Goal: Use online tool/utility: Use online tool/utility

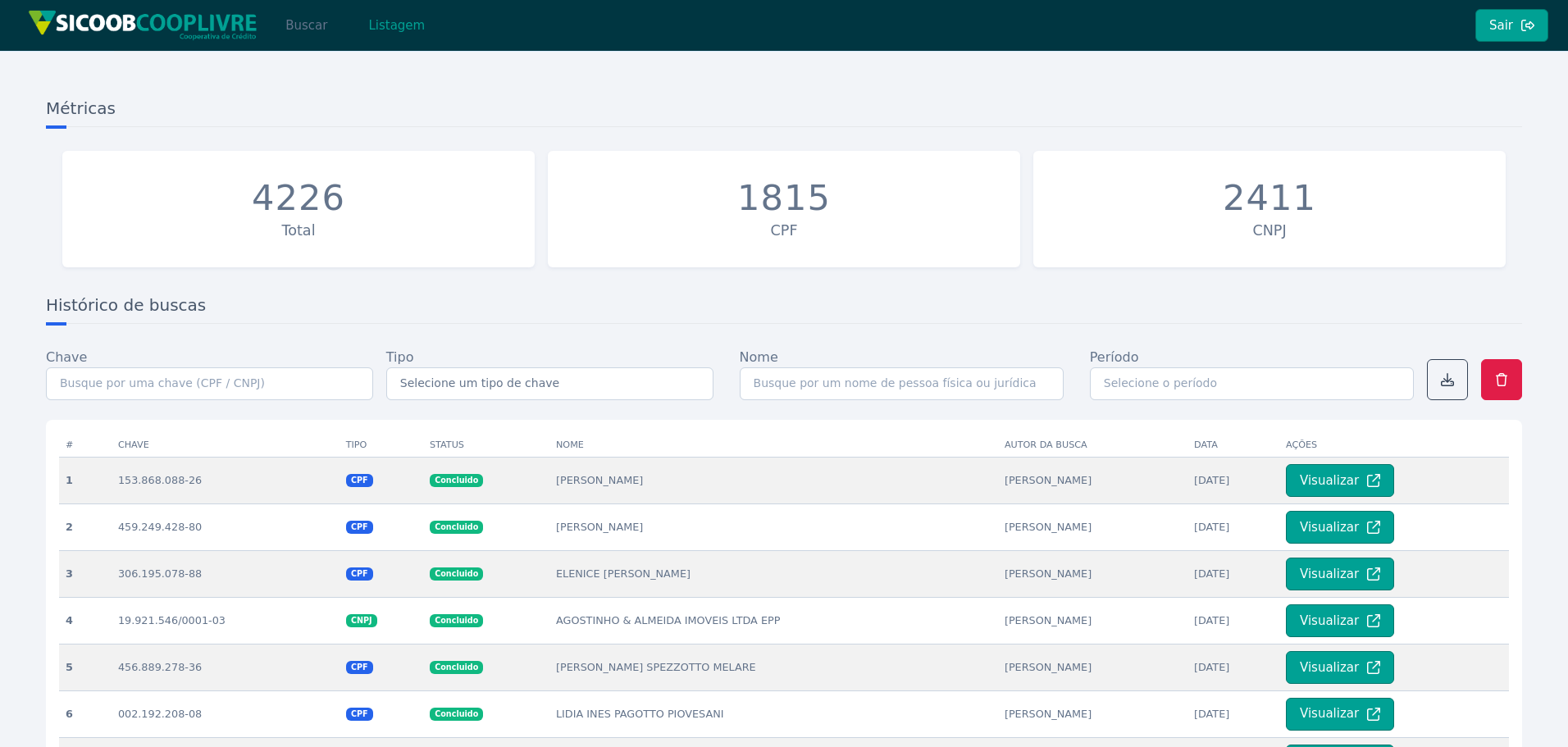
click at [308, 36] on button "Buscar" at bounding box center [307, 25] width 70 height 33
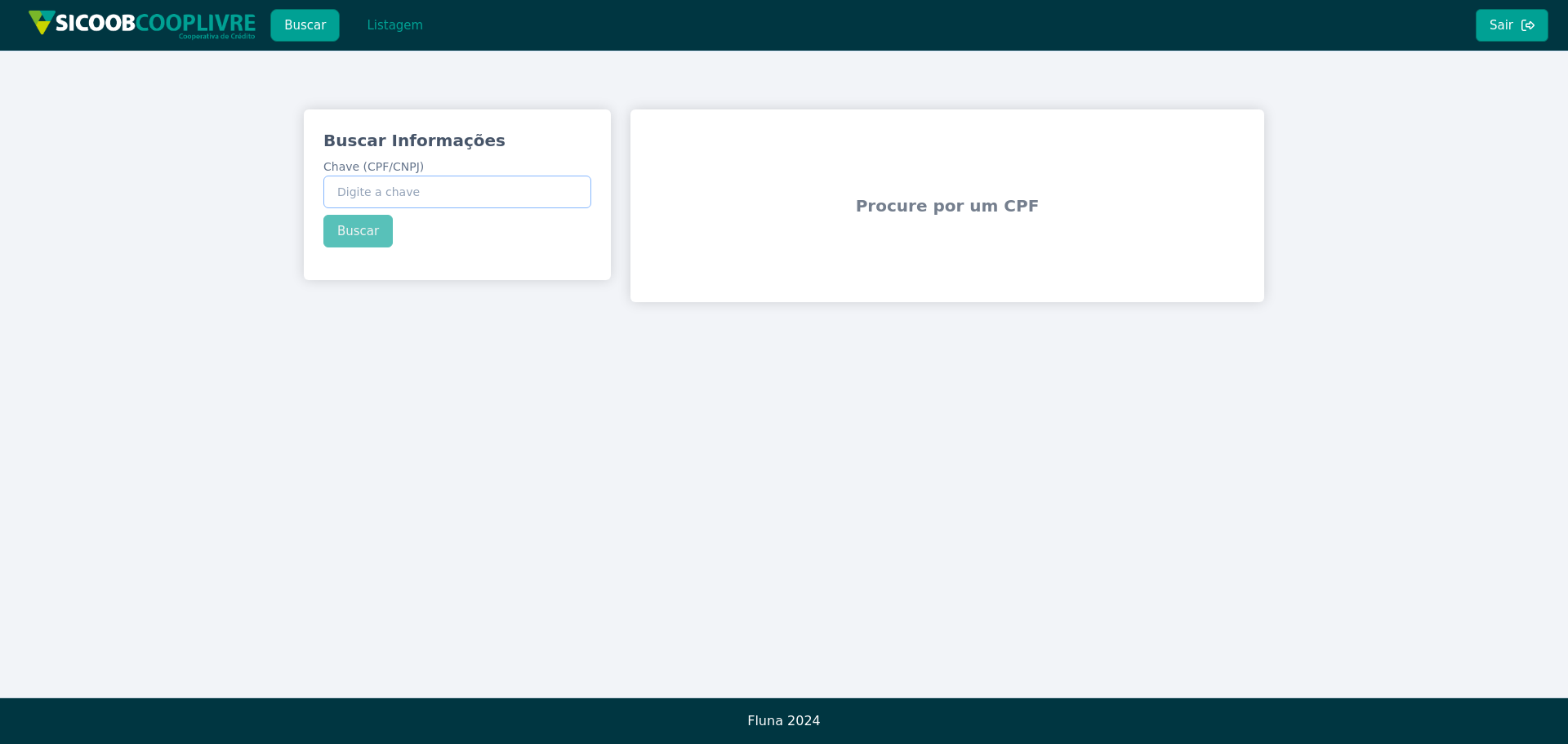
click at [428, 193] on input "Chave (CPF/CNPJ)" at bounding box center [457, 192] width 268 height 33
paste input "60.451.296/0001-99"
type input "60.451.296/0001-99"
click at [378, 228] on div "Buscar Informações Chave (CPF/CNPJ) 60.451.296/0001-99 Buscar" at bounding box center [457, 188] width 307 height 158
click at [371, 228] on button "Buscar" at bounding box center [358, 231] width 69 height 33
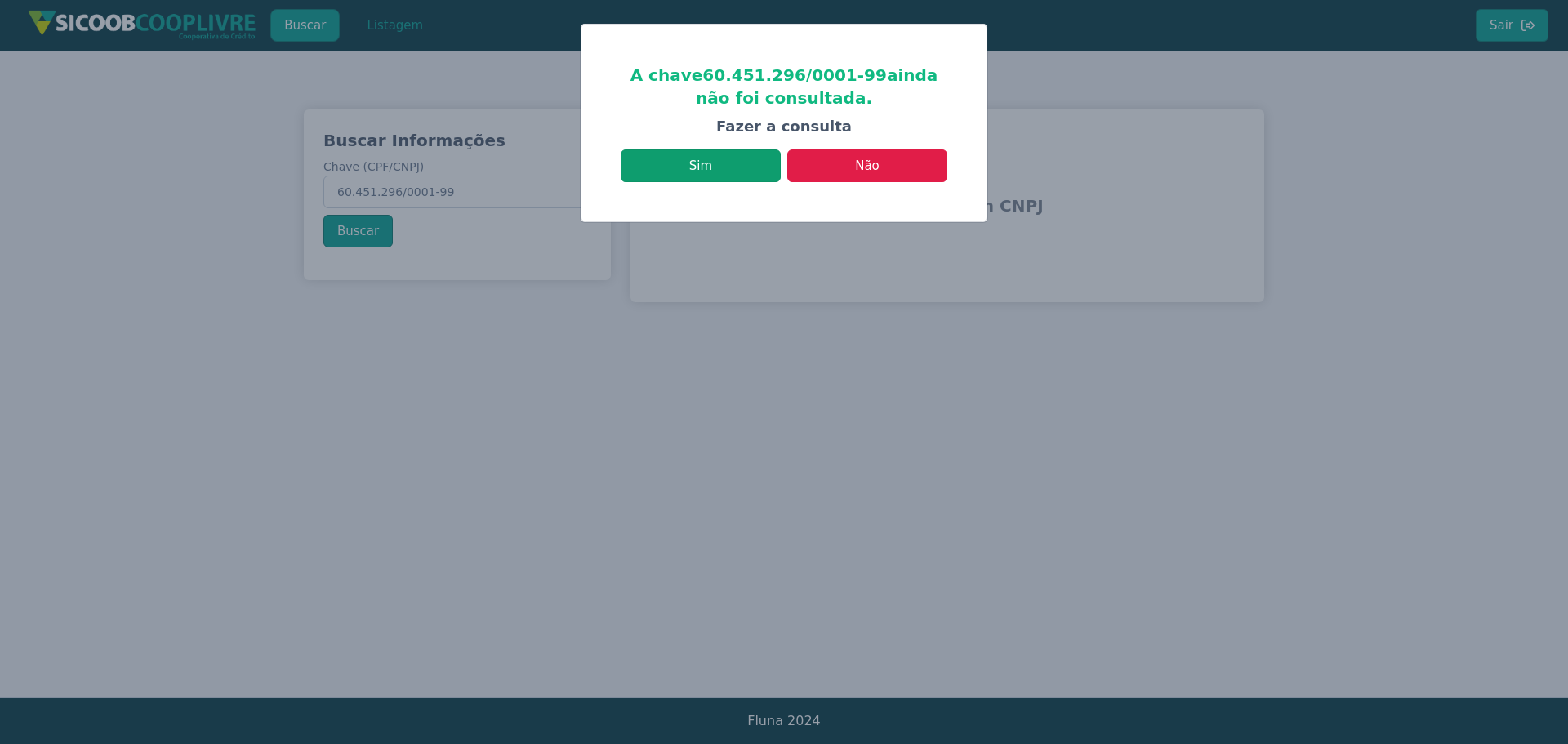
click at [696, 155] on button "Sim" at bounding box center [701, 165] width 160 height 33
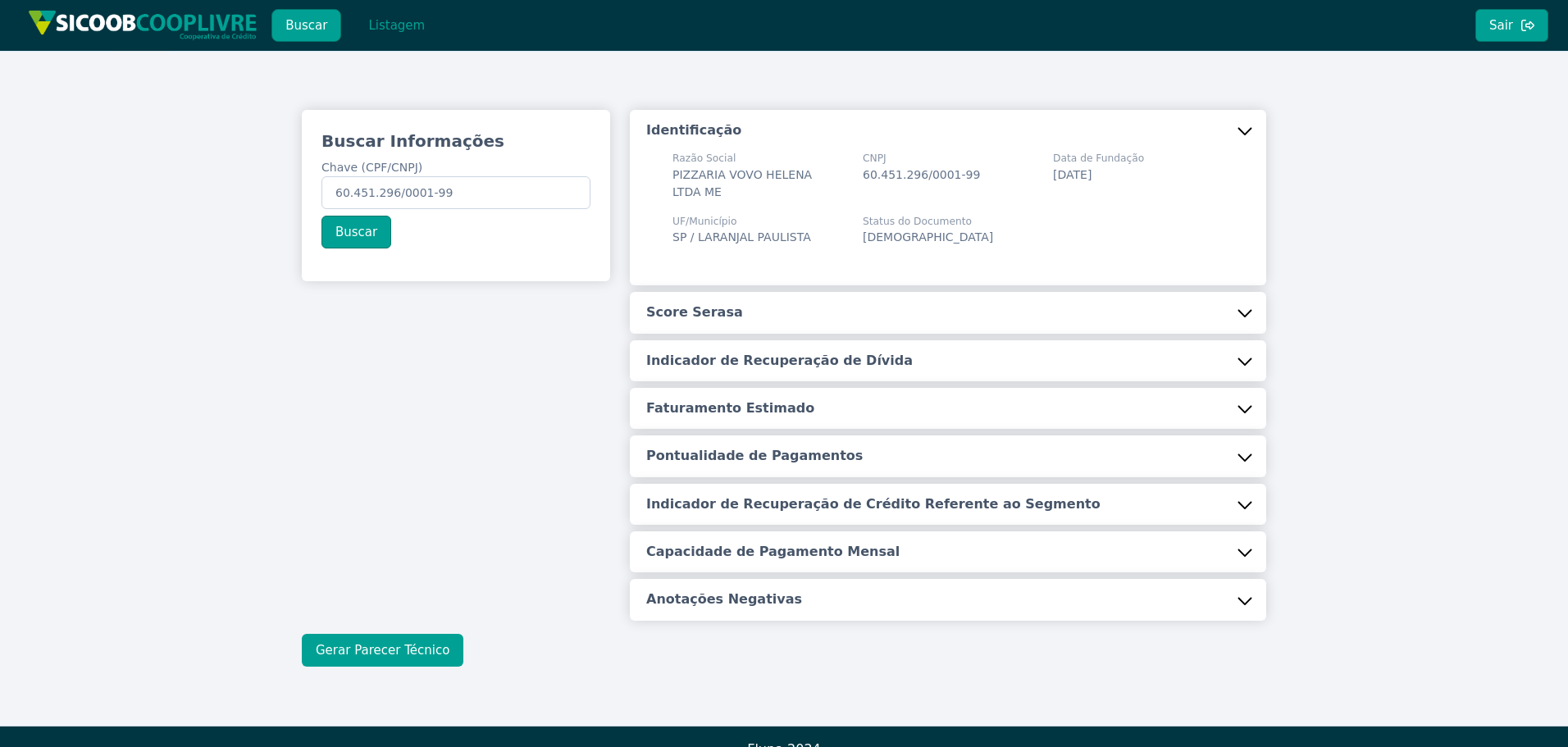
click at [383, 642] on button "Gerar Parecer Técnico" at bounding box center [382, 650] width 161 height 33
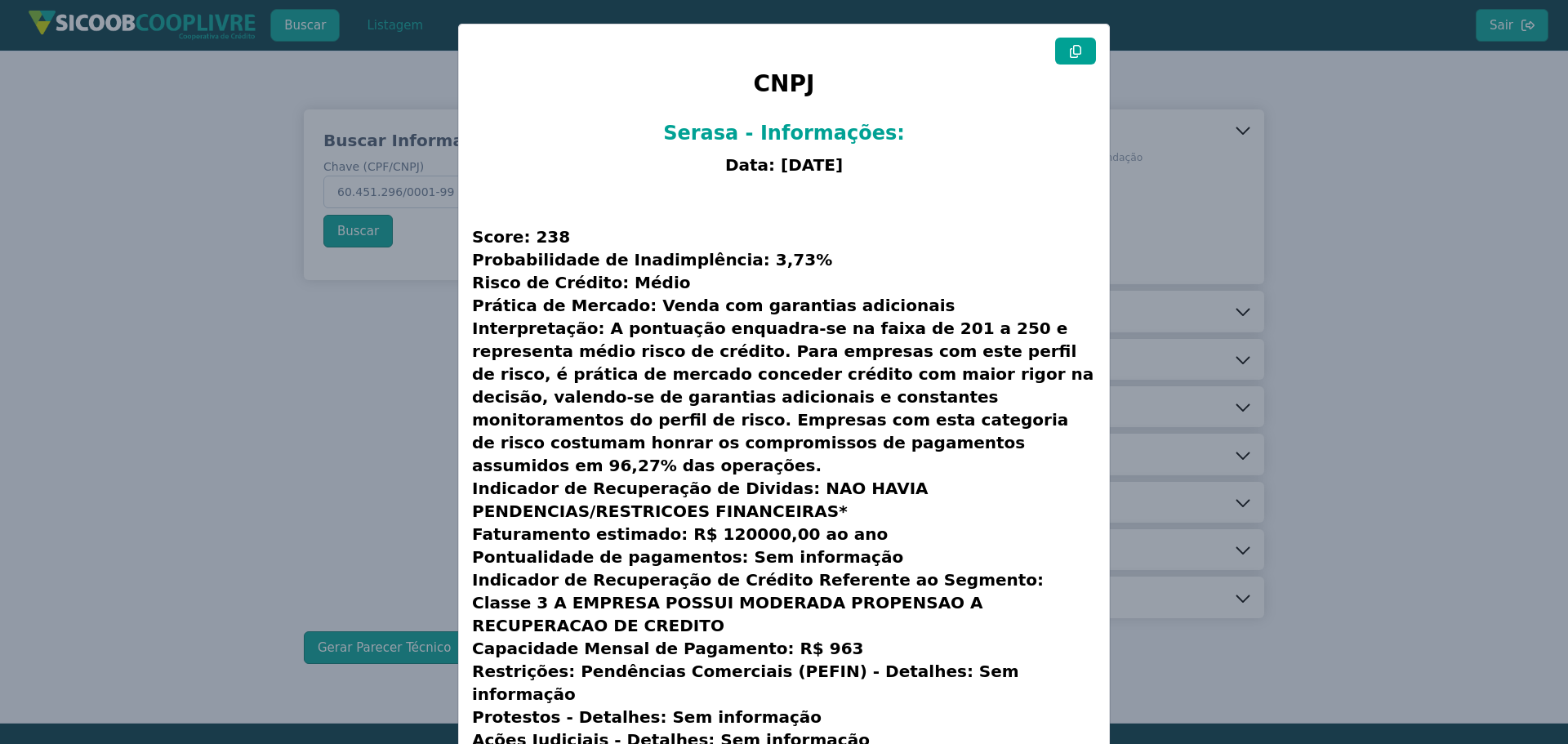
click at [1086, 44] on button at bounding box center [1076, 51] width 41 height 27
